Goal: Task Accomplishment & Management: Use online tool/utility

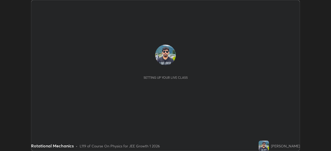
scroll to position [151, 330]
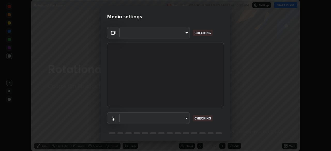
type input "b8f713a0fc2a4668ccd3874ce8ab2703f20e86d9f817921f365c1c4f78ca7a2c"
type input "7fcad312e3852eebc9feacab4f0d1aad02a1a3cc440aefc23952fbcb121c1899"
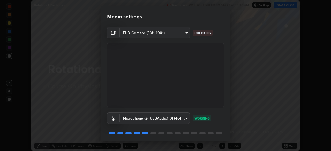
scroll to position [18, 0]
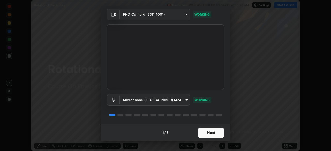
click at [210, 133] on button "Next" at bounding box center [211, 133] width 26 height 10
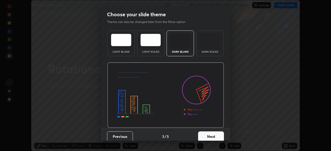
click at [207, 133] on button "Next" at bounding box center [211, 136] width 26 height 10
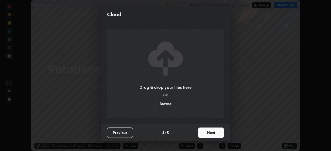
click at [207, 133] on button "Next" at bounding box center [211, 133] width 26 height 10
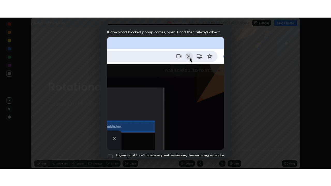
scroll to position [124, 0]
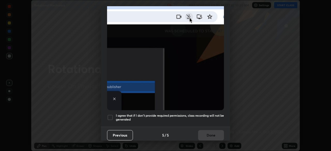
click at [110, 116] on div at bounding box center [110, 117] width 6 height 6
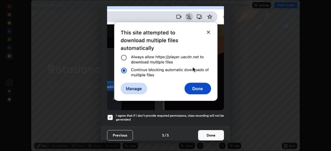
click at [206, 132] on button "Done" at bounding box center [211, 135] width 26 height 10
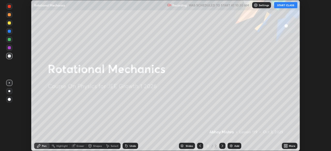
click at [282, 5] on button "START CLASS" at bounding box center [285, 5] width 23 height 6
click at [289, 143] on div "More" at bounding box center [289, 146] width 15 height 6
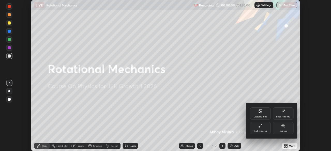
click at [261, 127] on icon at bounding box center [260, 126] width 4 height 4
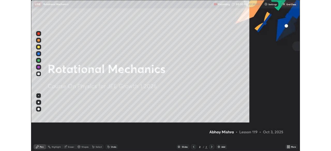
scroll to position [186, 331]
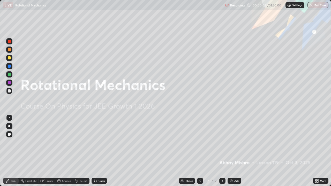
click at [231, 151] on img at bounding box center [231, 181] width 4 height 4
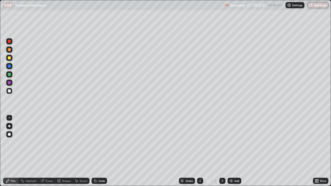
click at [0, 50] on div "Setting up your live class" at bounding box center [165, 93] width 331 height 186
click at [10, 58] on div at bounding box center [9, 57] width 3 height 3
click at [234, 151] on div "Add" at bounding box center [236, 181] width 5 height 3
click at [101, 151] on div "Undo" at bounding box center [101, 181] width 6 height 3
click at [100, 151] on div "Undo" at bounding box center [101, 181] width 6 height 3
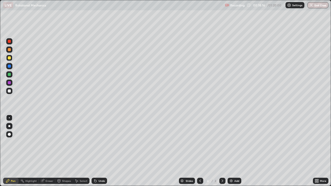
click at [99, 151] on div "Undo" at bounding box center [101, 181] width 6 height 3
click at [234, 151] on div "Add" at bounding box center [236, 181] width 5 height 3
click at [97, 151] on div "Undo" at bounding box center [98, 181] width 15 height 6
click at [98, 151] on div "Undo" at bounding box center [101, 181] width 6 height 3
click at [235, 151] on div "Add" at bounding box center [234, 181] width 14 height 6
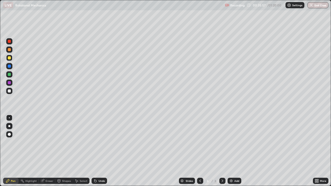
click at [199, 151] on icon at bounding box center [200, 181] width 2 height 3
click at [200, 151] on icon at bounding box center [200, 181] width 4 height 4
click at [222, 151] on icon at bounding box center [222, 181] width 2 height 3
click at [236, 151] on div "Add" at bounding box center [236, 181] width 5 height 3
click at [315, 151] on icon at bounding box center [315, 181] width 1 height 1
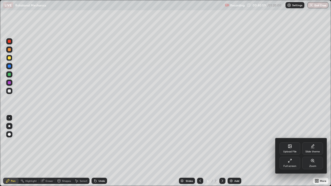
click at [289, 151] on div "Full screen" at bounding box center [289, 166] width 13 height 3
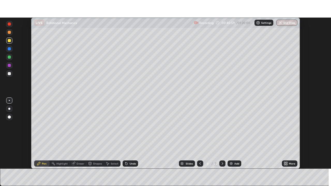
scroll to position [25679, 25500]
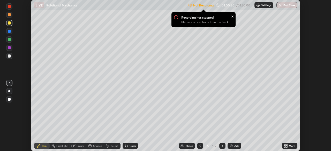
click at [238, 5] on div "Not Recording Recording has stopped Please call center admin to check x 01:00:5…" at bounding box center [242, 5] width 109 height 10
click at [262, 5] on p "Settings" at bounding box center [266, 5] width 10 height 3
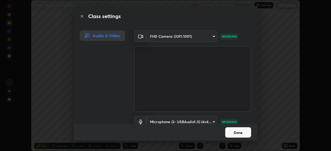
click at [236, 131] on button "Done" at bounding box center [238, 132] width 26 height 10
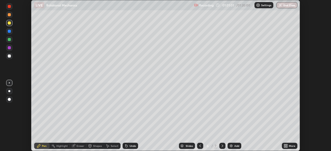
click at [286, 145] on icon at bounding box center [286, 144] width 1 height 1
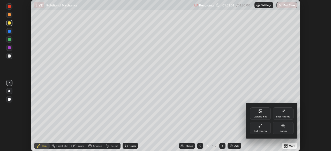
click at [260, 129] on div "Full screen" at bounding box center [260, 128] width 21 height 12
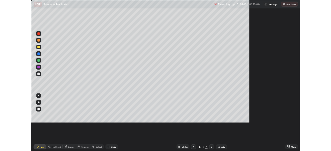
scroll to position [186, 331]
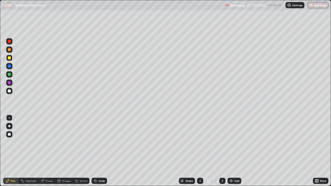
click at [233, 151] on div "Add" at bounding box center [234, 181] width 14 height 6
click at [319, 5] on button "End Class" at bounding box center [317, 5] width 21 height 6
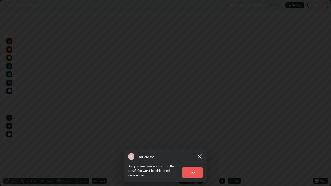
click at [199, 151] on button "End" at bounding box center [192, 172] width 21 height 10
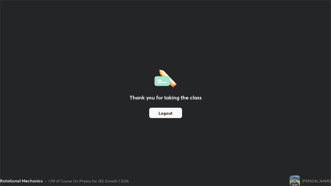
click at [247, 99] on div "Thank you for taking the class Logout" at bounding box center [165, 92] width 330 height 185
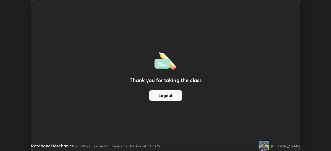
scroll to position [25679, 25500]
